Goal: Task Accomplishment & Management: Manage account settings

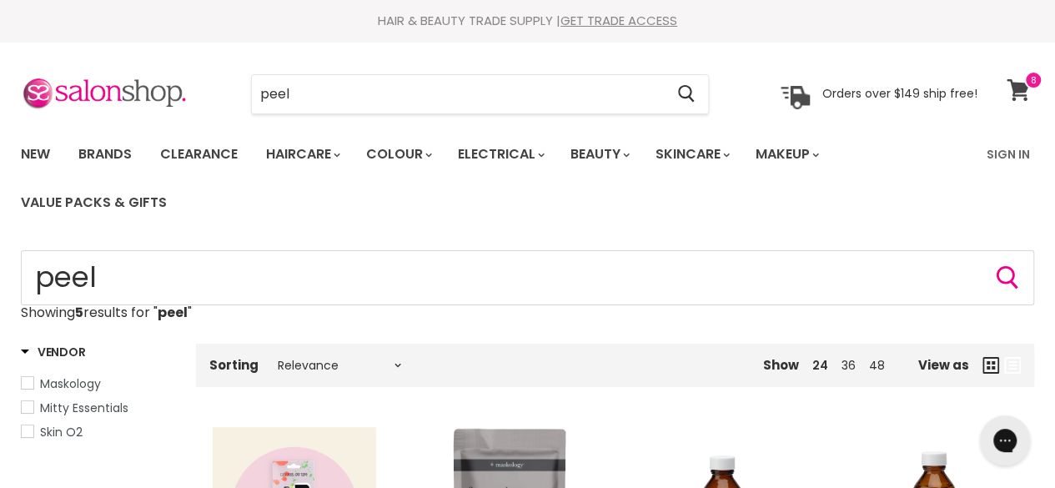
click at [1034, 79] on span at bounding box center [1033, 80] width 18 height 18
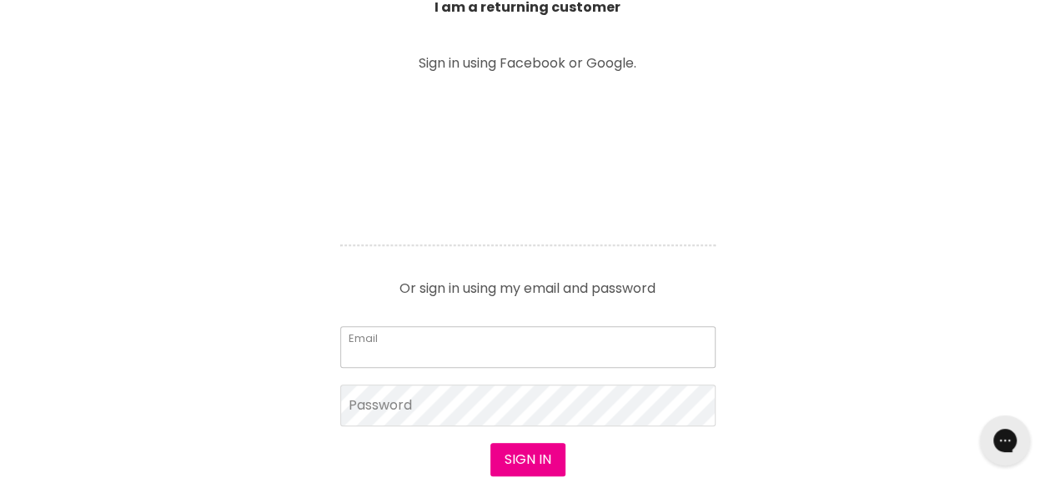
click at [445, 352] on input "Email" at bounding box center [527, 347] width 375 height 42
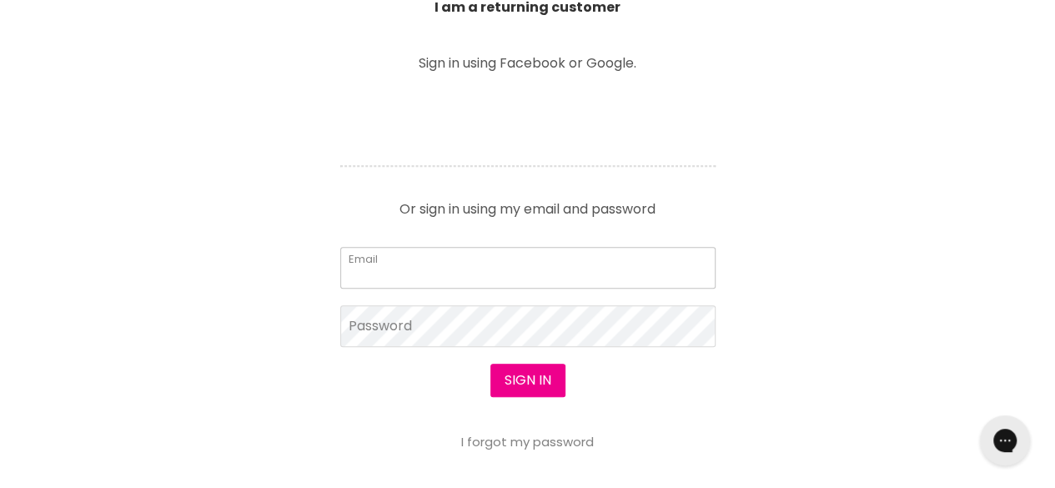
click at [439, 254] on input "Email" at bounding box center [527, 268] width 375 height 42
type input "[EMAIL_ADDRESS][DOMAIN_NAME]"
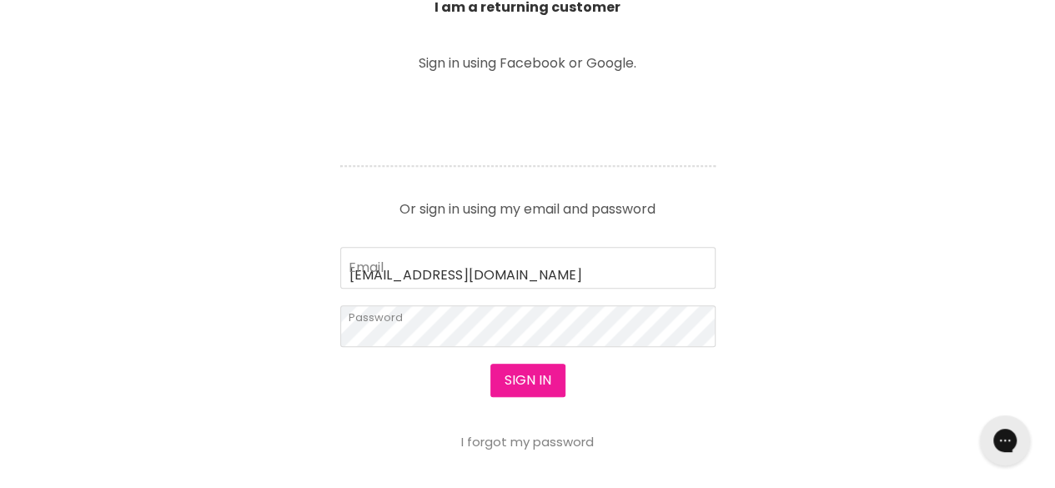
click at [544, 374] on button "Sign in" at bounding box center [527, 380] width 75 height 33
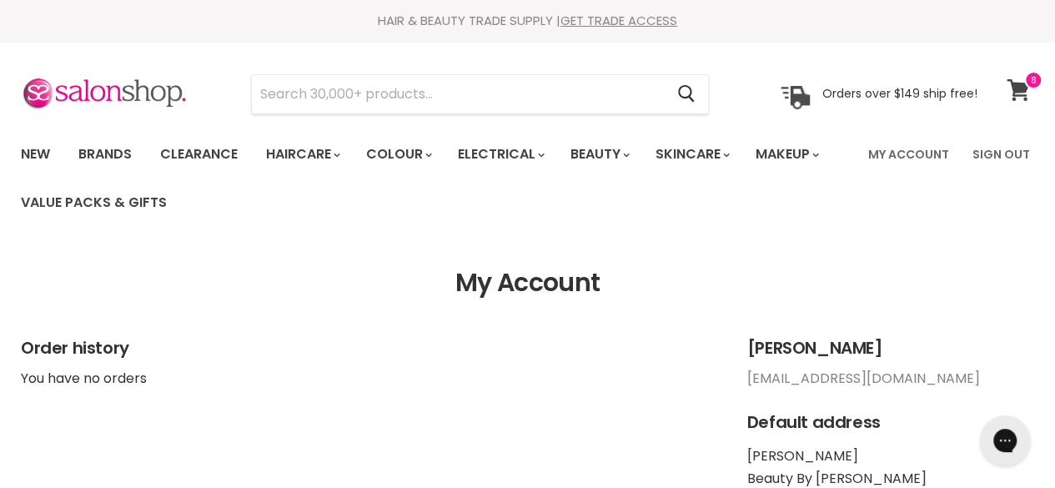
click at [1035, 85] on span at bounding box center [1033, 80] width 18 height 18
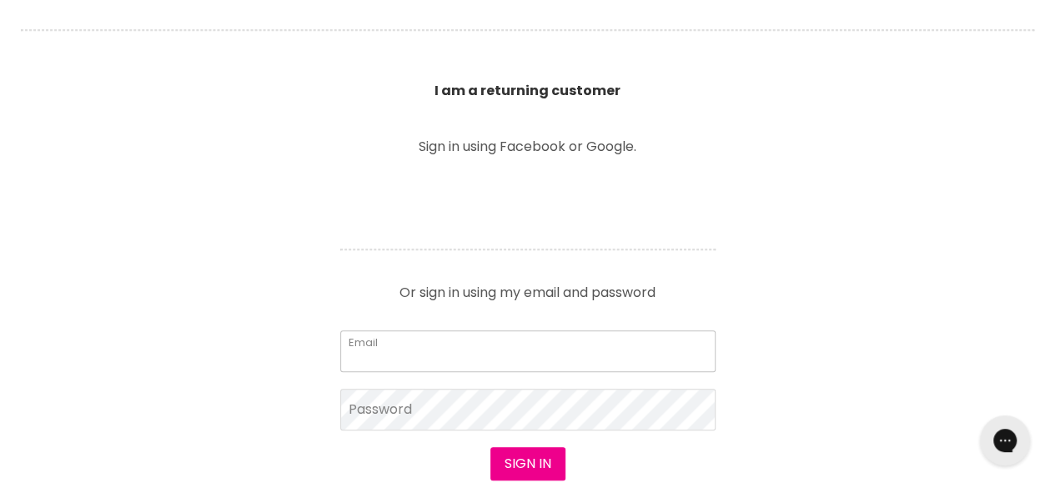
click at [537, 350] on input "Email" at bounding box center [527, 351] width 375 height 42
type input "[EMAIL_ADDRESS][DOMAIN_NAME]"
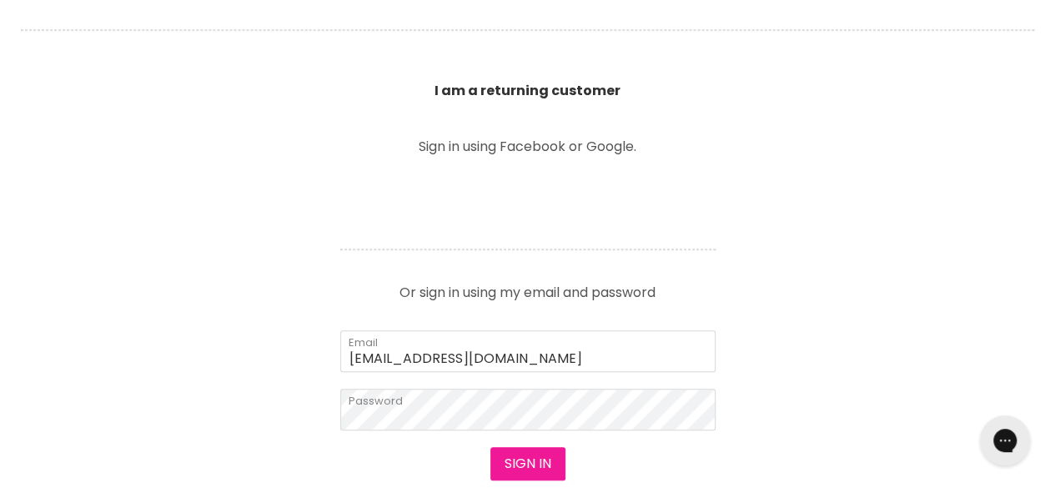
click at [532, 448] on button "Sign in" at bounding box center [527, 463] width 75 height 33
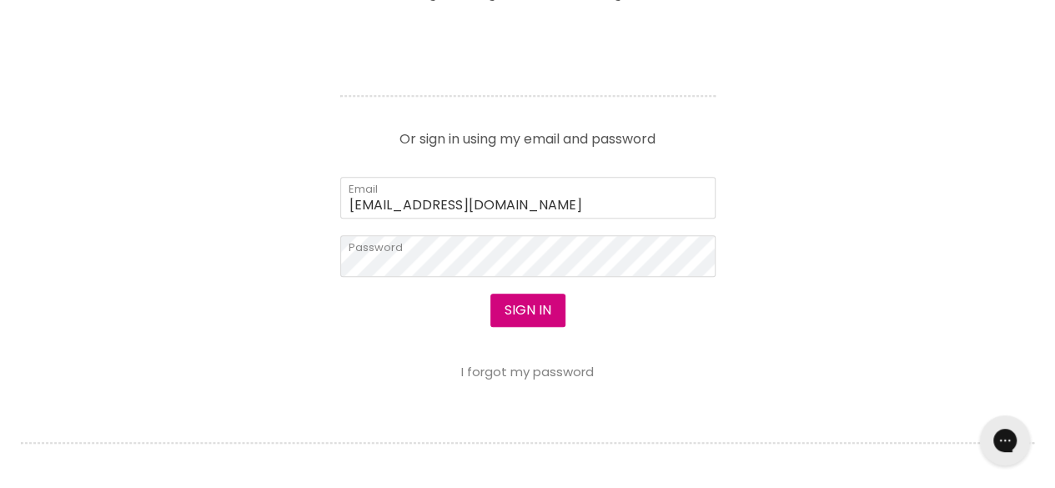
scroll to position [751, 0]
